Goal: Find specific page/section: Find specific page/section

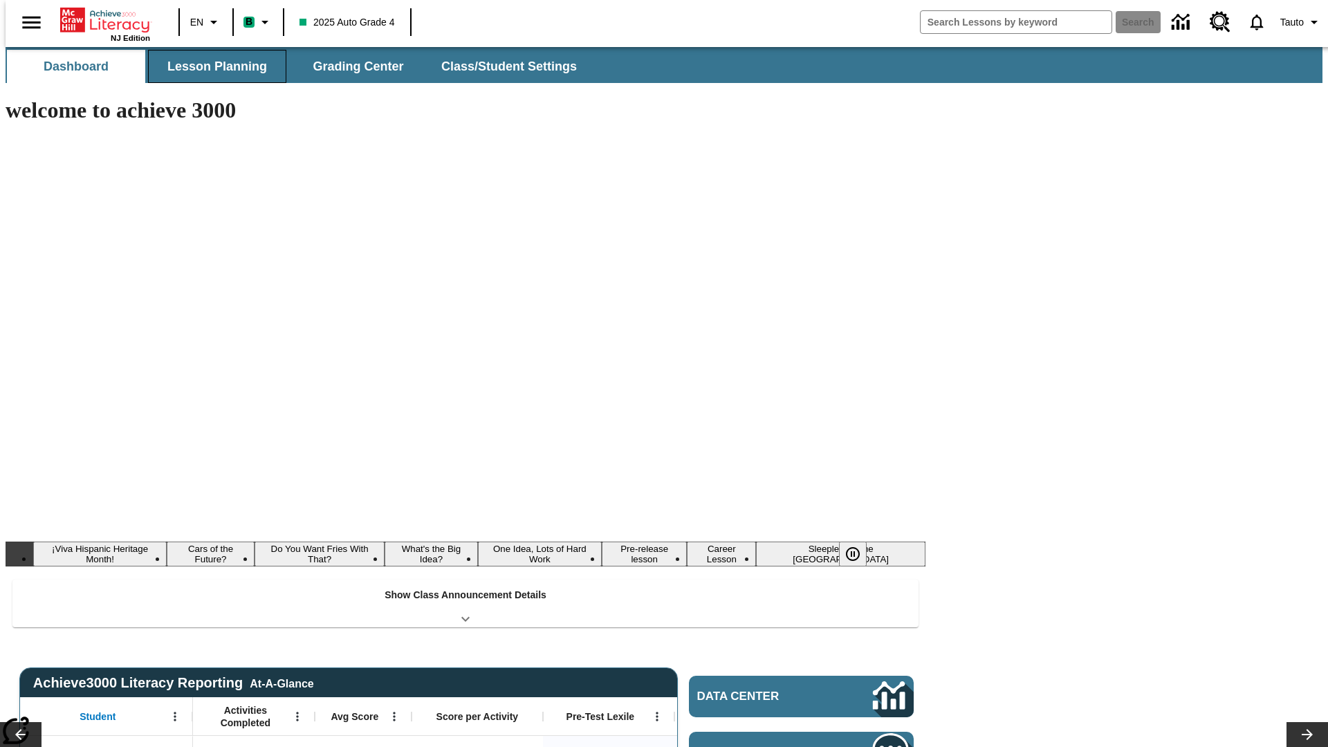
click at [212, 66] on button "Lesson Planning" at bounding box center [217, 66] width 138 height 33
